Goal: Communication & Community: Answer question/provide support

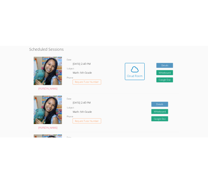
scroll to position [172, 0]
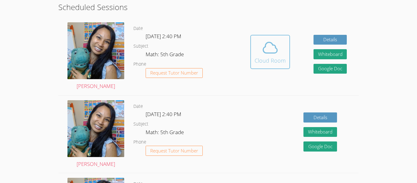
click at [280, 51] on span at bounding box center [269, 47] width 31 height 17
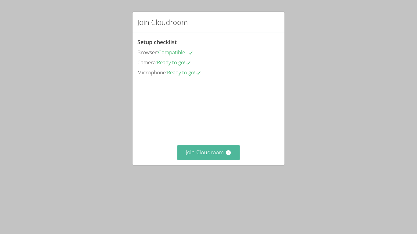
click at [190, 160] on button "Join Cloudroom" at bounding box center [208, 152] width 63 height 15
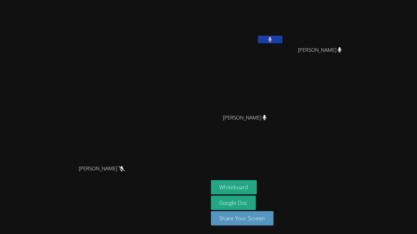
click at [208, 117] on main "Sokha Lee Sokha Lee" at bounding box center [104, 117] width 208 height 234
click at [125, 171] on icon at bounding box center [121, 168] width 6 height 5
click at [257, 182] on button "Whiteboard" at bounding box center [234, 187] width 46 height 14
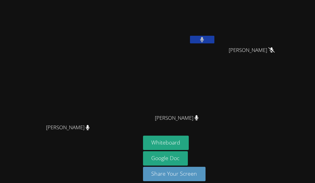
click at [293, 16] on aside "ESTEVAN JR ADAME CASILLAS Aaliyah Trevino Aaliyah Trevino KAMILAH SANTOS KAMILA…" at bounding box center [217, 94] width 152 height 189
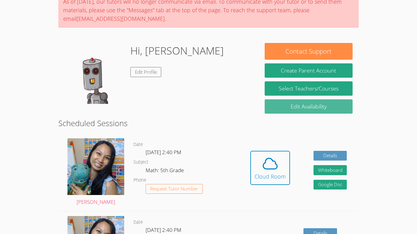
scroll to position [57, 0]
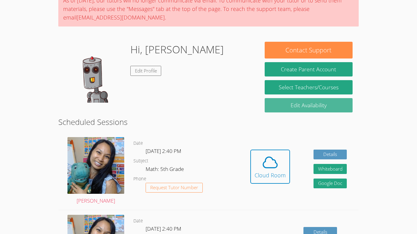
click at [208, 158] on icon at bounding box center [270, 162] width 14 height 11
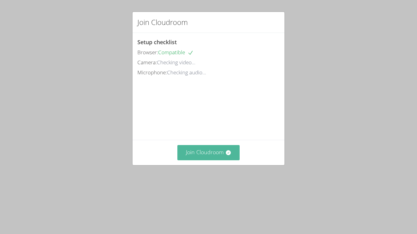
click at [223, 160] on button "Join Cloudroom" at bounding box center [208, 152] width 63 height 15
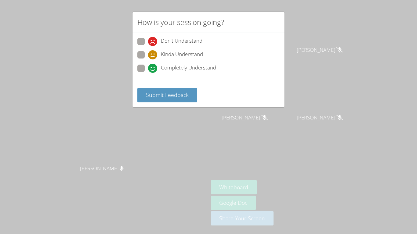
click at [188, 65] on span "Completely Understand" at bounding box center [188, 68] width 55 height 9
click at [153, 65] on input "Completely Understand" at bounding box center [150, 67] width 5 height 5
radio input "true"
click at [176, 92] on span "Submit Feedback" at bounding box center [167, 94] width 43 height 7
